Goal: Information Seeking & Learning: Find specific fact

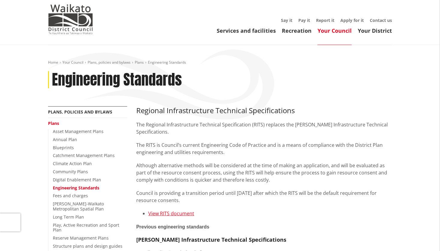
scroll to position [2, 0]
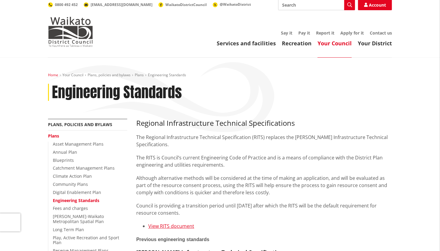
click at [55, 75] on link "Home" at bounding box center [53, 74] width 10 height 5
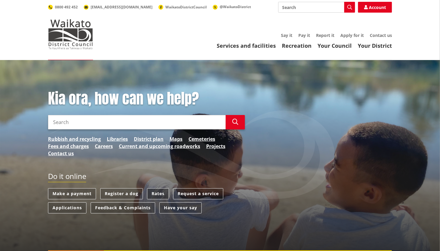
click at [158, 192] on link "Rates" at bounding box center [158, 193] width 22 height 11
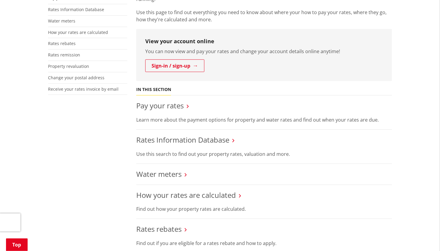
scroll to position [140, 0]
click at [200, 138] on link "Rates Information Database" at bounding box center [182, 139] width 93 height 10
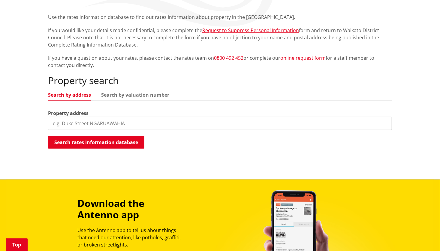
scroll to position [109, 0]
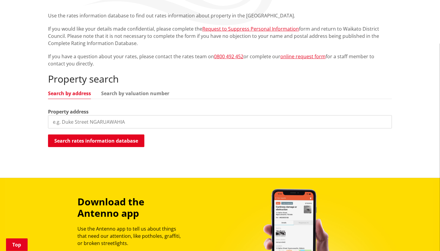
click at [70, 121] on input "search" at bounding box center [220, 121] width 344 height 13
type input "300 shewan"
click at [126, 141] on button "Search rates information database" at bounding box center [96, 140] width 96 height 13
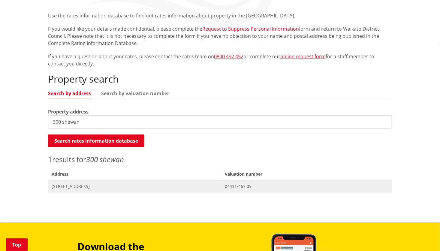
click at [104, 185] on span "300 Shewan Road GORDONTON" at bounding box center [135, 186] width 166 height 6
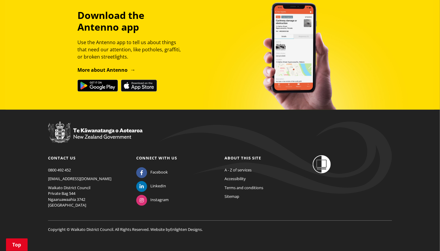
scroll to position [865, 0]
